Goal: Find specific page/section: Find specific page/section

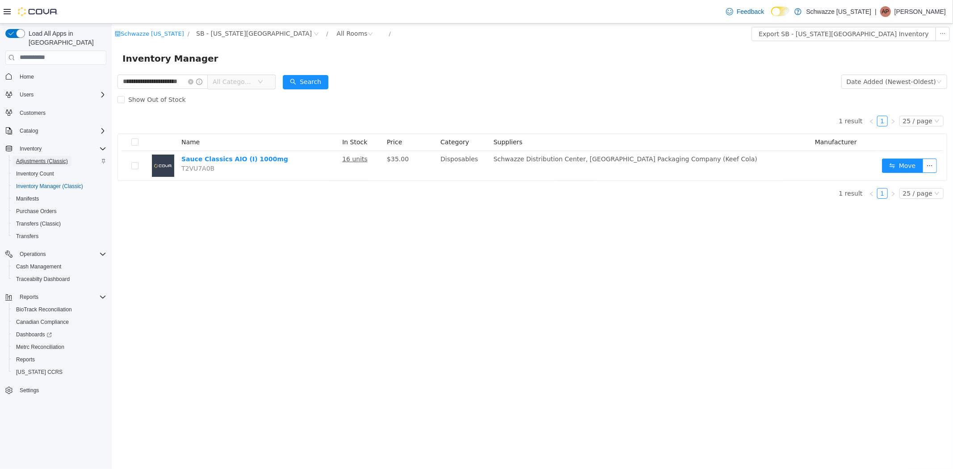
click at [64, 158] on span "Adjustments (Classic)" at bounding box center [42, 161] width 52 height 7
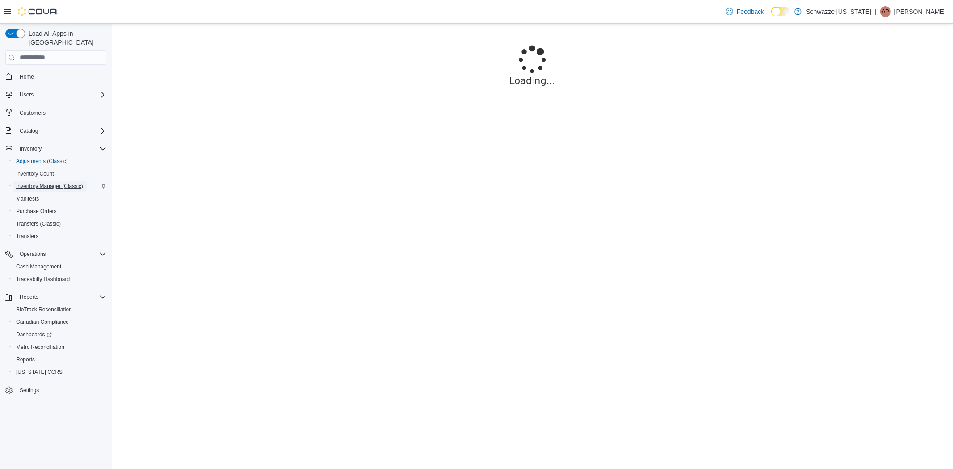
click at [57, 183] on span "Inventory Manager (Classic)" at bounding box center [49, 186] width 67 height 7
click at [907, 17] on div "Feedback Dark Mode Schwazze [US_STATE] | AP [PERSON_NAME]" at bounding box center [833, 12] width 223 height 18
click at [912, 6] on p "[PERSON_NAME]" at bounding box center [919, 11] width 51 height 11
click at [878, 91] on span "Sign Out" at bounding box center [888, 88] width 24 height 9
